Goal: Information Seeking & Learning: Learn about a topic

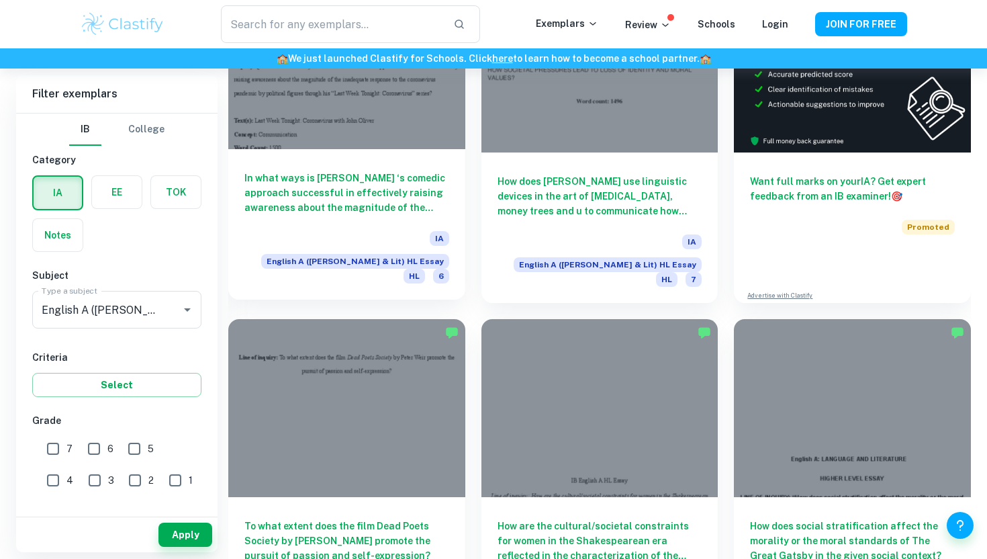
scroll to position [479, 0]
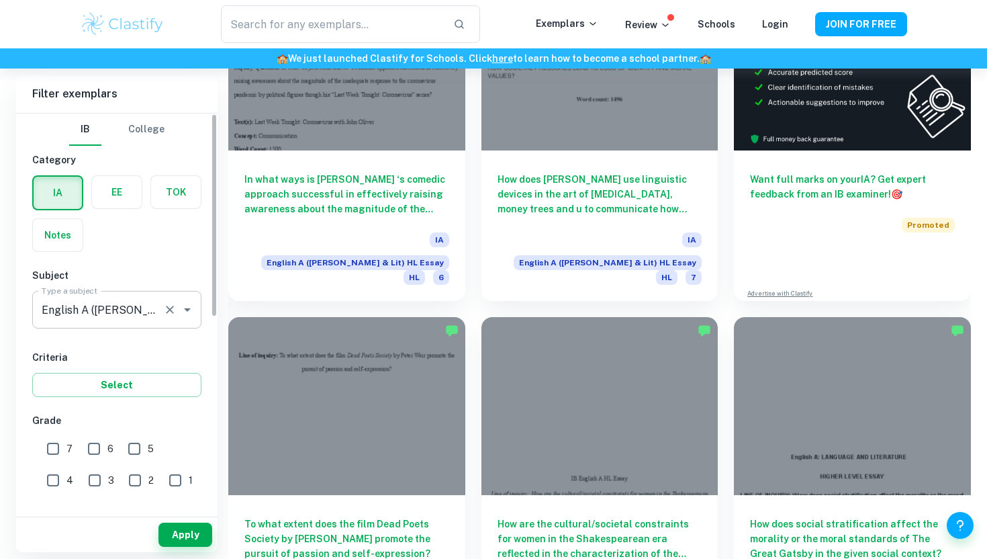
click at [148, 302] on input "English A (Lang & Lit) HL Essay" at bounding box center [98, 310] width 120 height 26
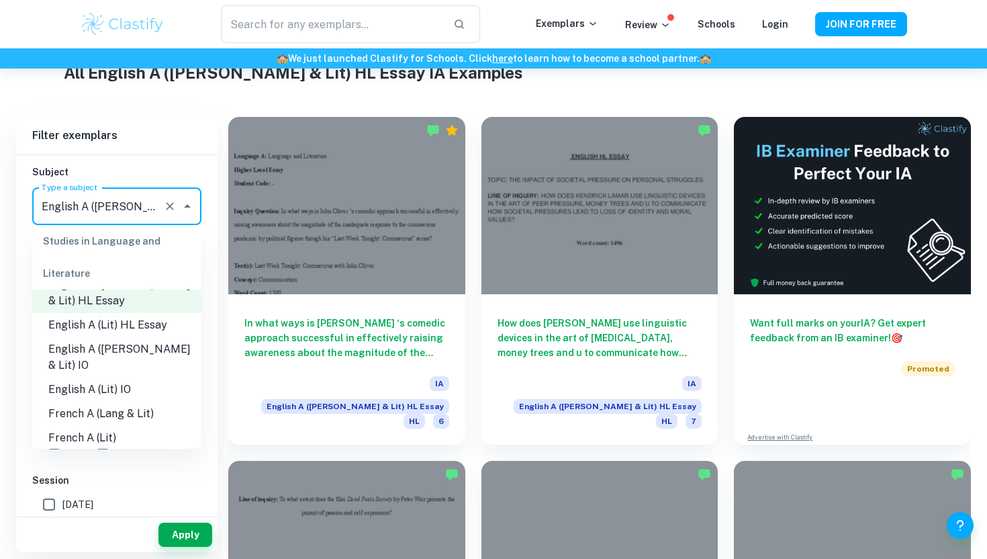
scroll to position [146, 0]
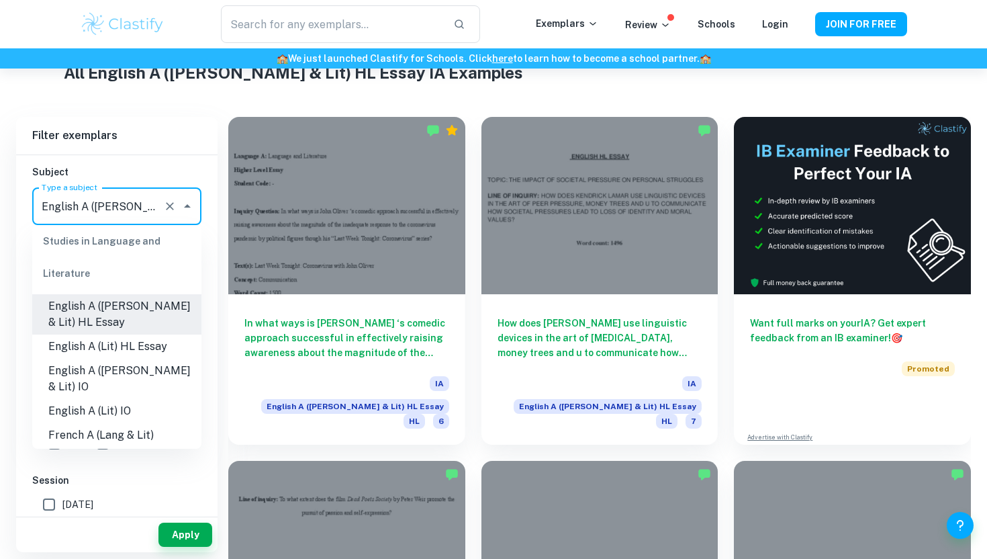
click at [182, 137] on h6 "Filter exemplars" at bounding box center [116, 136] width 201 height 38
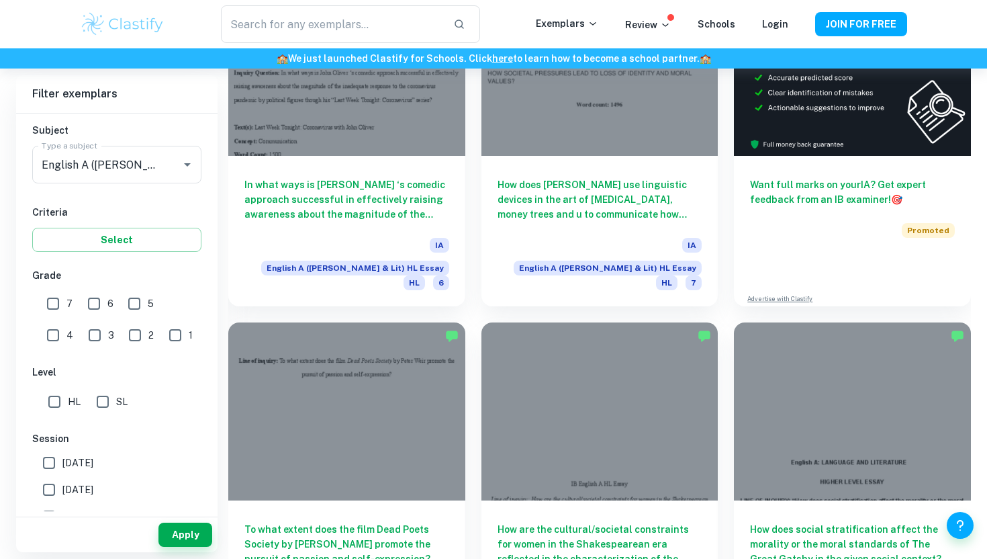
scroll to position [449, 0]
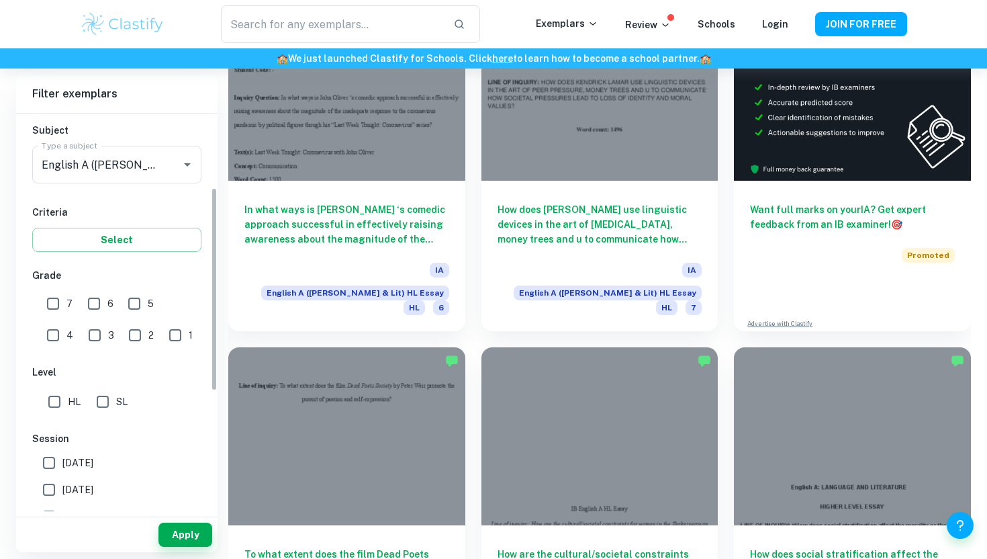
click at [57, 298] on input "7" at bounding box center [53, 303] width 27 height 27
checkbox input "true"
click at [165, 532] on button "Apply" at bounding box center [185, 534] width 54 height 24
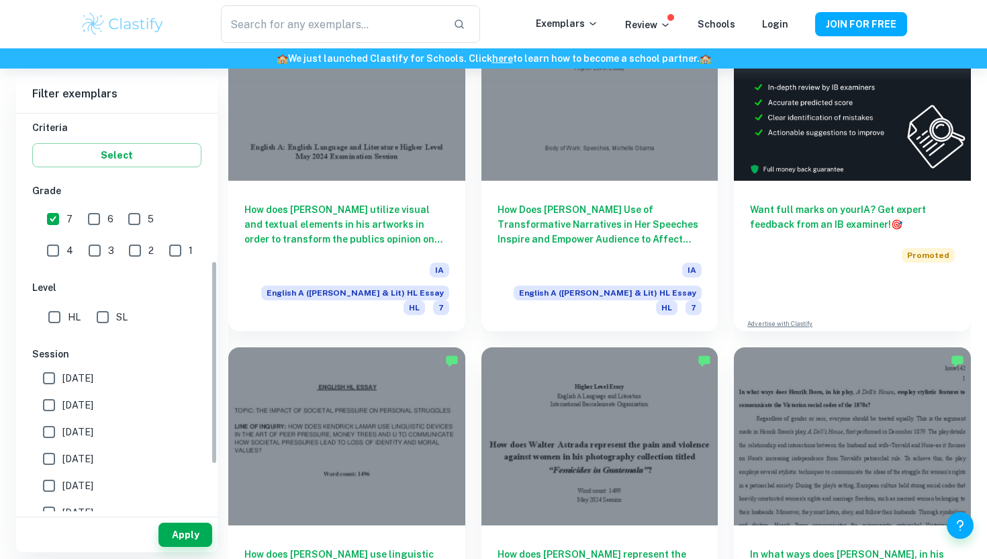
scroll to position [326, 0]
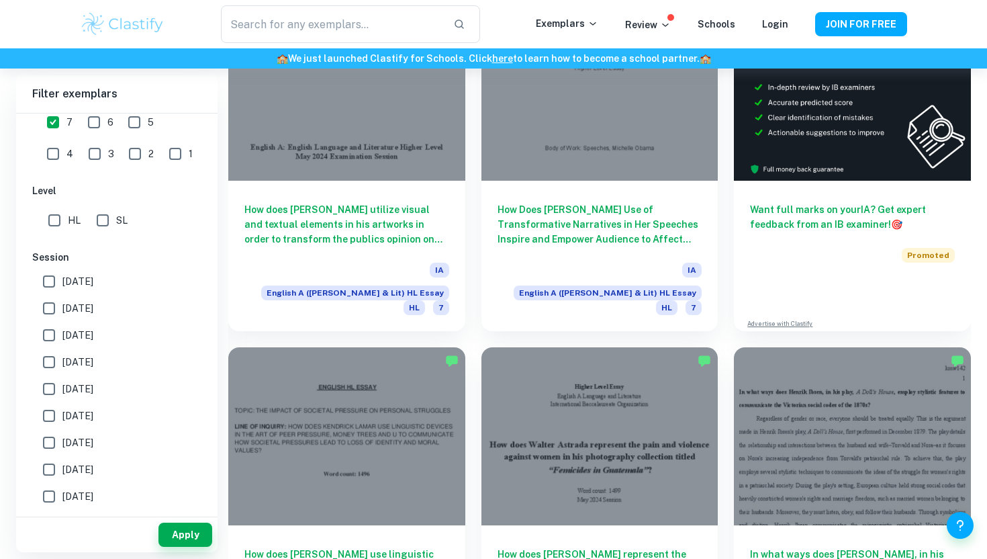
click at [41, 243] on div "IB College Category IA EE TOK Notes Subject Type a subject English A (Lang & Li…" at bounding box center [116, 175] width 201 height 776
click at [47, 222] on input "HL" at bounding box center [54, 220] width 27 height 27
checkbox input "true"
click at [185, 535] on button "Apply" at bounding box center [185, 534] width 54 height 24
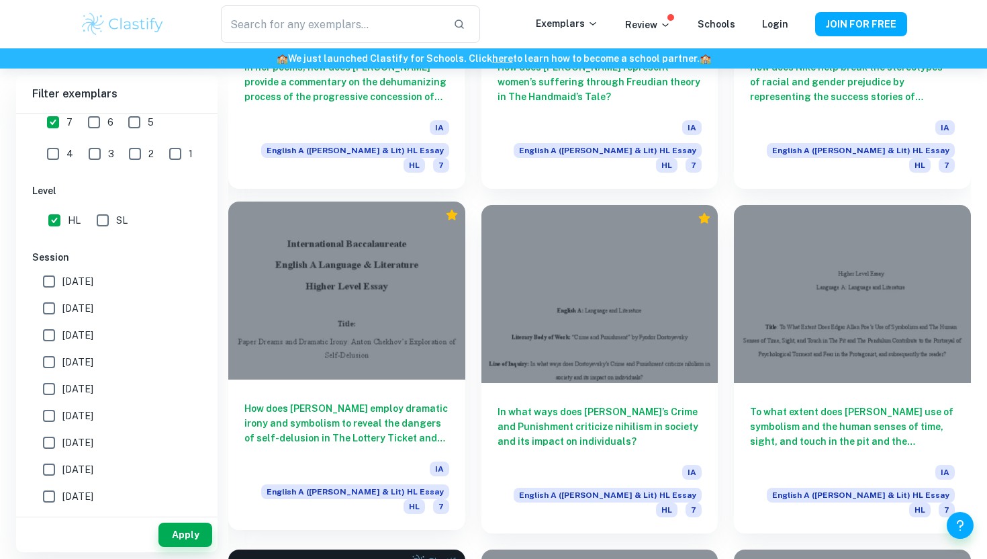
scroll to position [2012, 0]
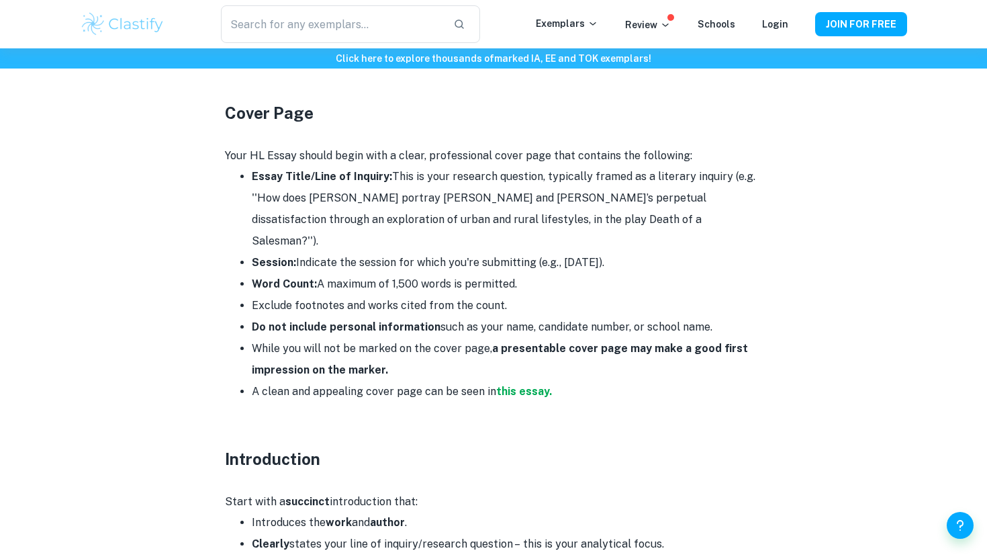
scroll to position [669, 0]
